Goal: Browse casually

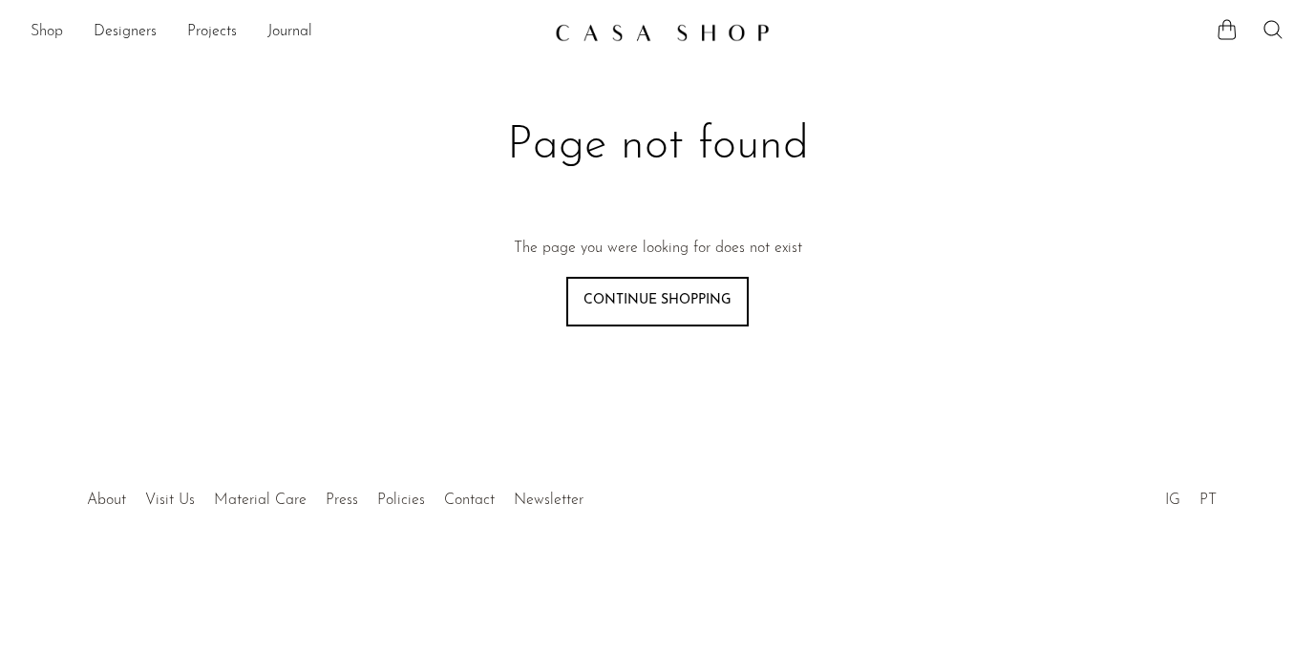
click at [42, 22] on link "Shop" at bounding box center [47, 32] width 32 height 25
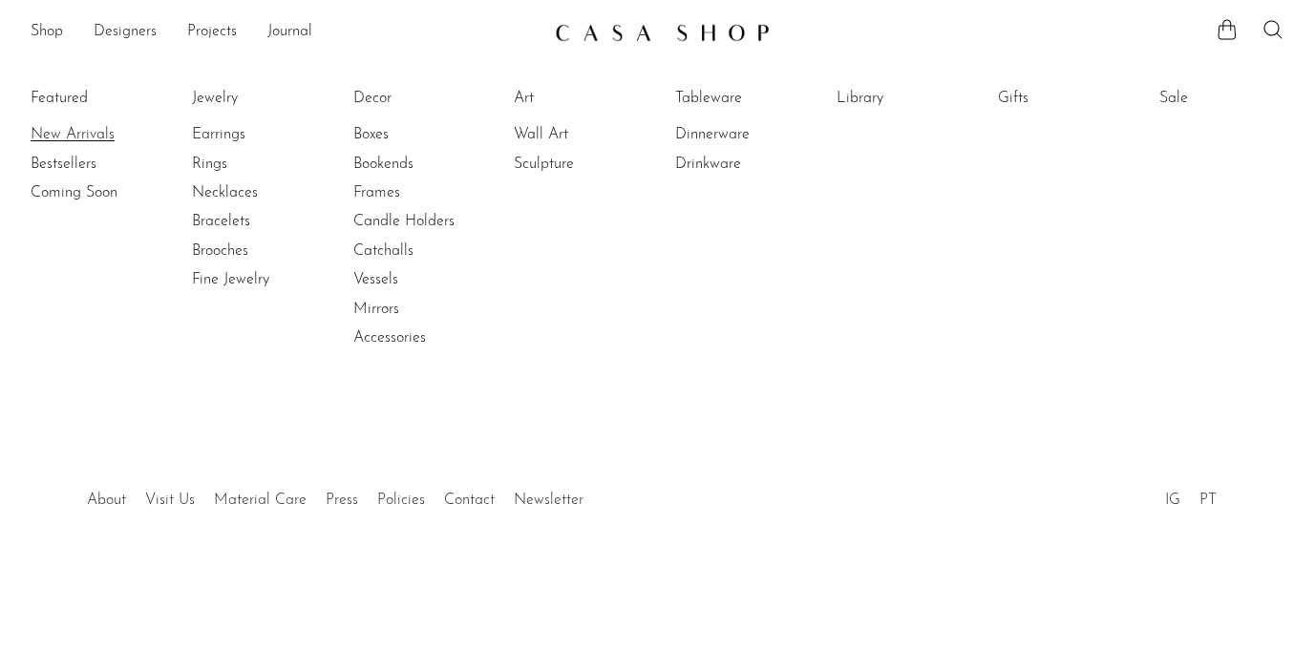
click at [57, 132] on link "New Arrivals" at bounding box center [102, 134] width 143 height 21
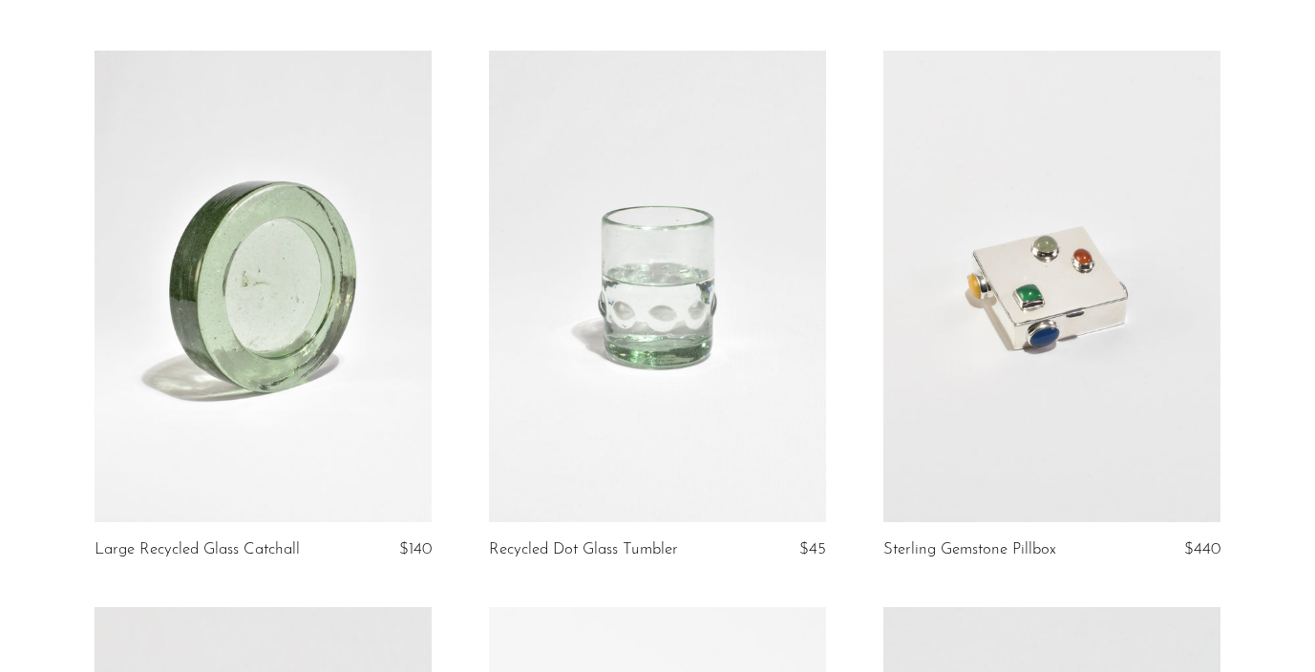
scroll to position [131, 0]
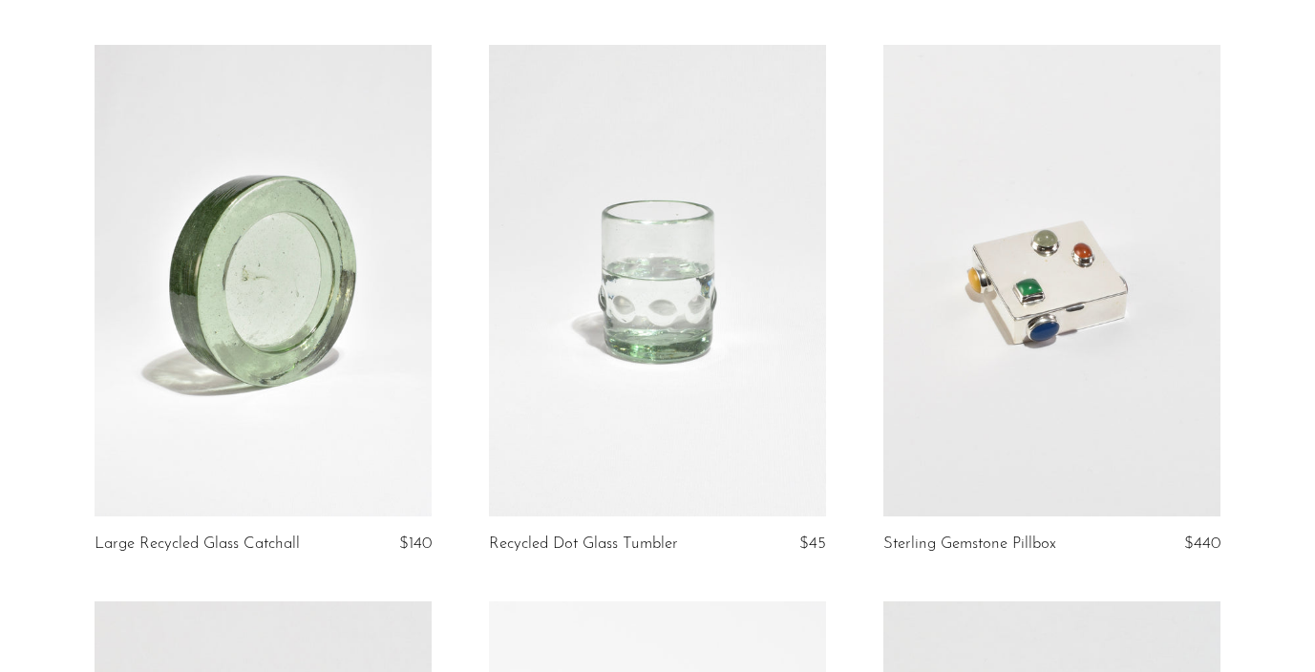
click at [227, 312] on link at bounding box center [263, 281] width 337 height 472
click at [543, 278] on link at bounding box center [657, 281] width 337 height 472
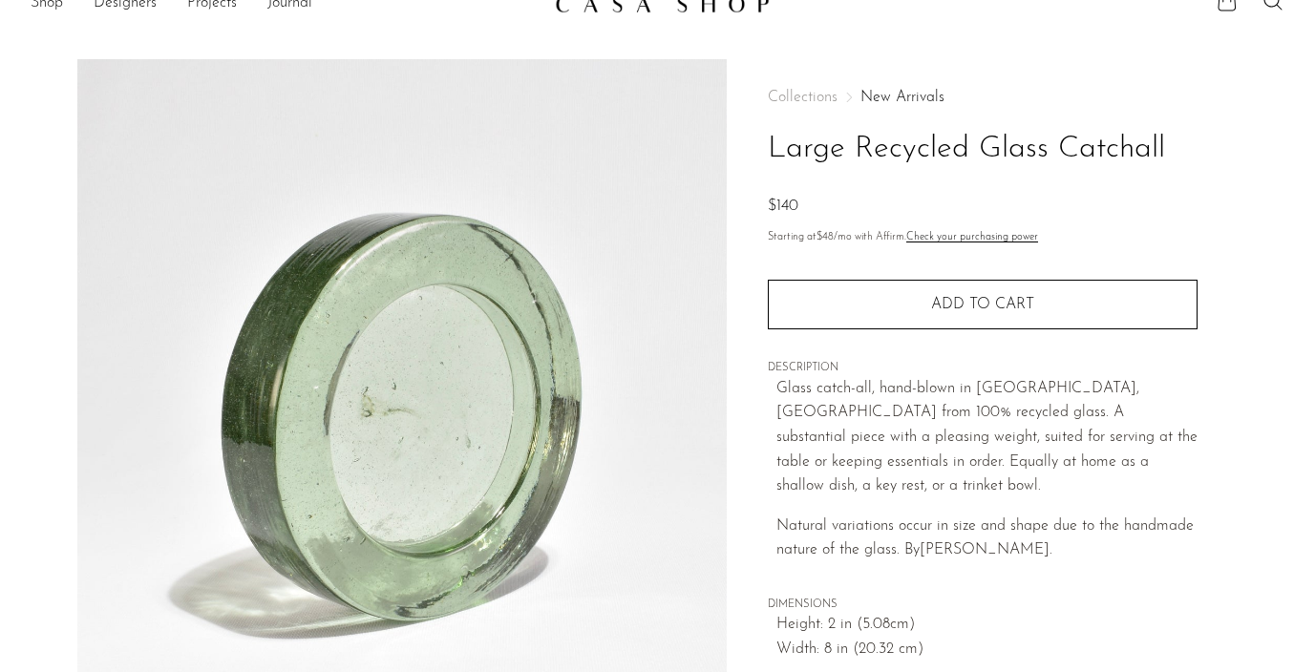
scroll to position [30, 0]
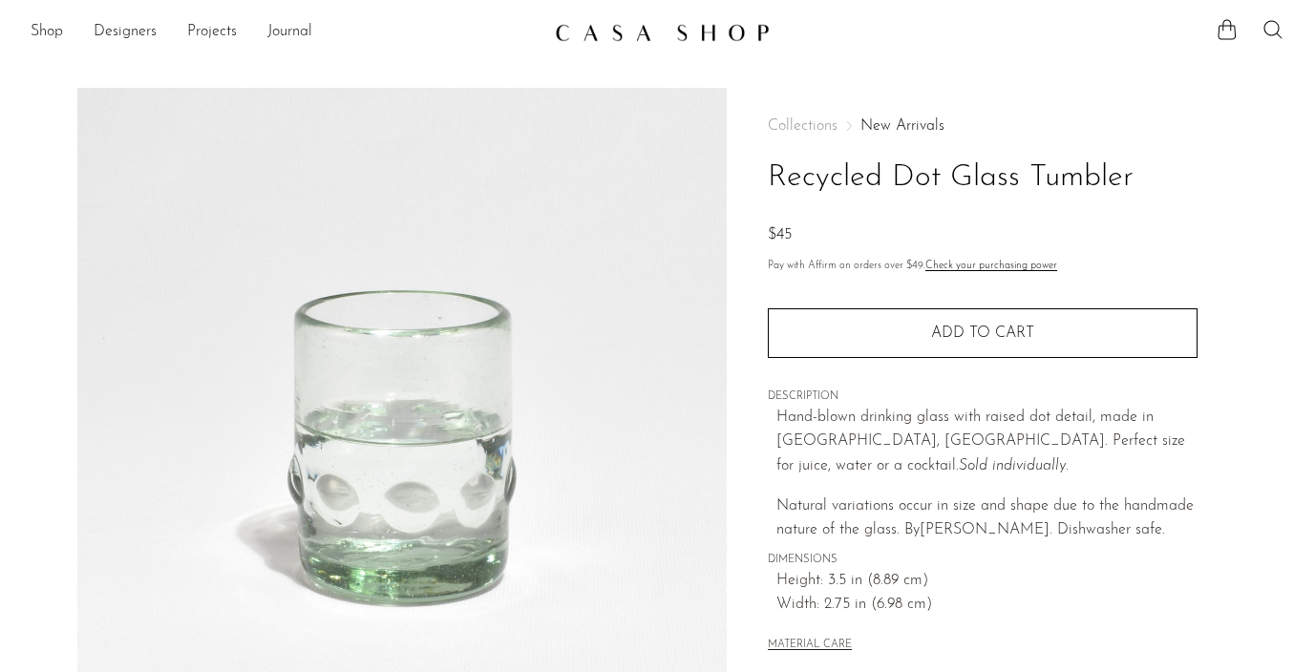
click at [691, 30] on img at bounding box center [662, 32] width 215 height 19
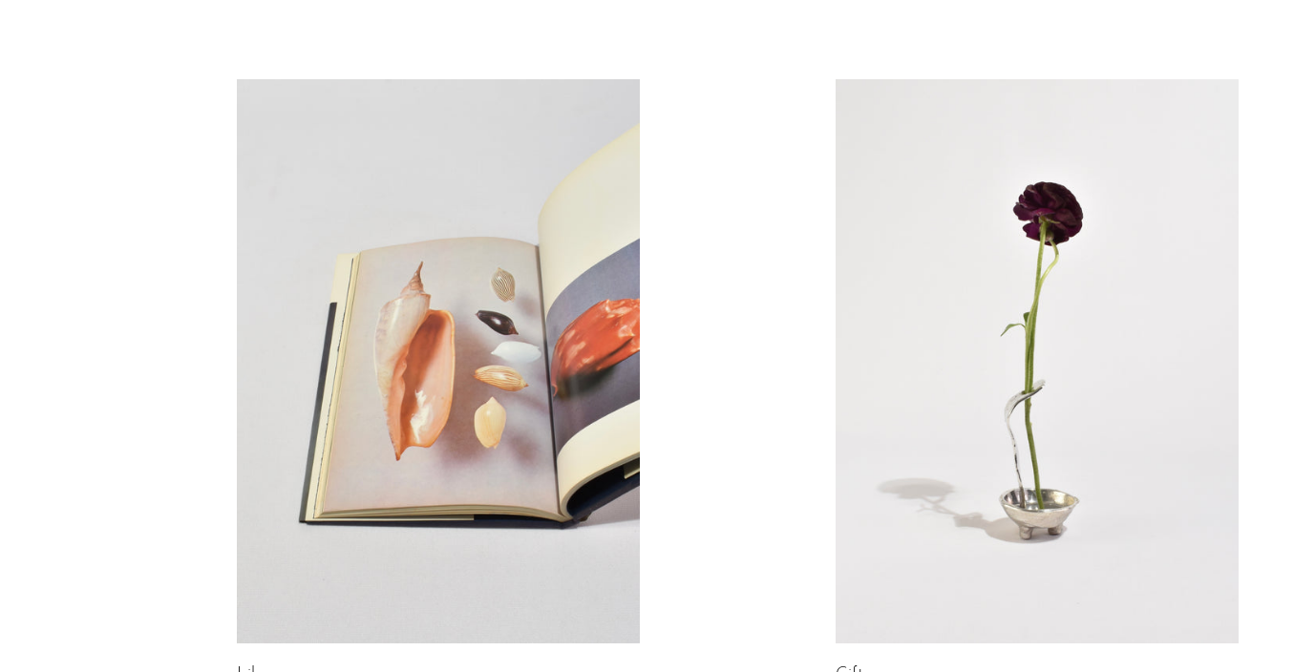
scroll to position [1086, 0]
